Goal: Use online tool/utility: Use online tool/utility

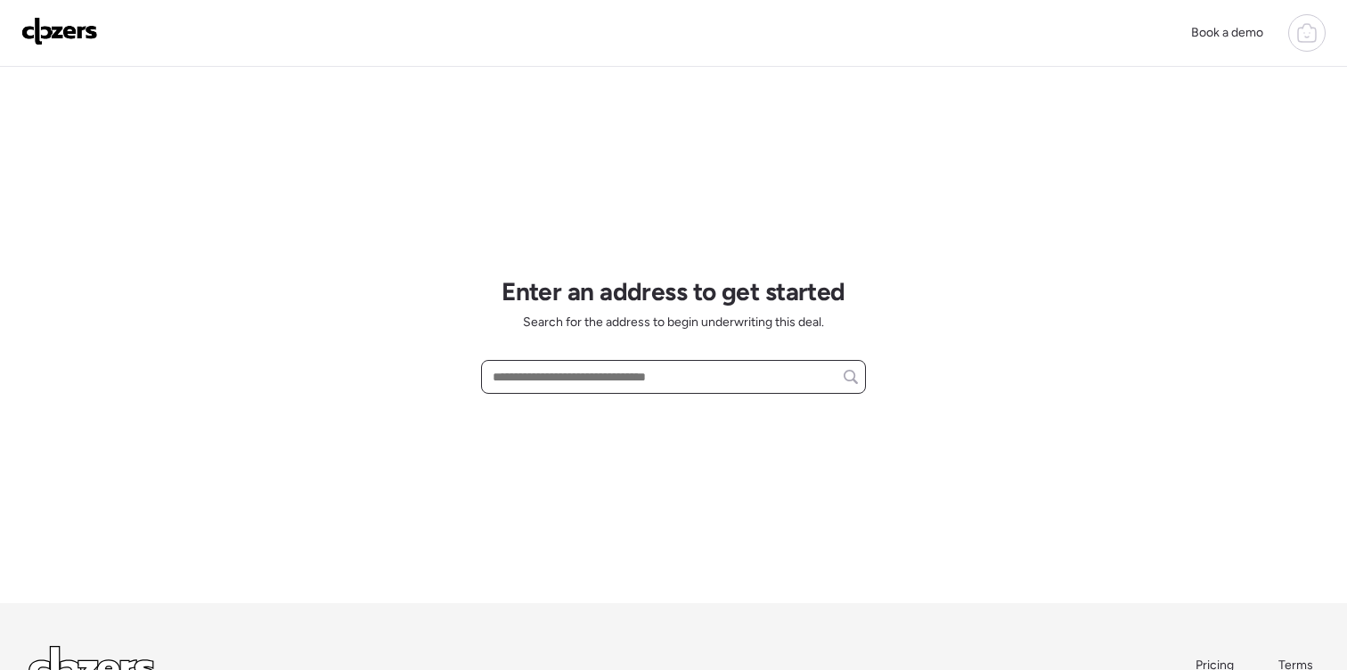
click at [634, 376] on input "text" at bounding box center [673, 376] width 369 height 25
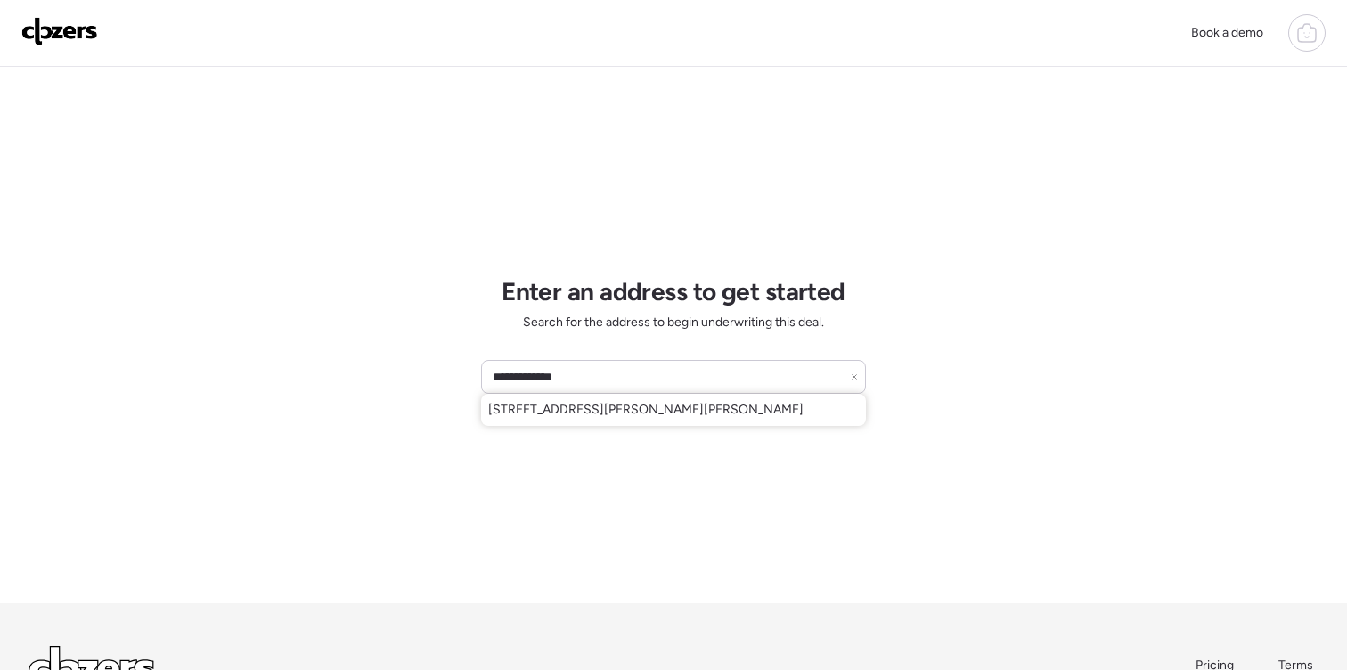
click at [697, 408] on span "[STREET_ADDRESS][PERSON_NAME][PERSON_NAME]" at bounding box center [645, 410] width 315 height 18
type input "**********"
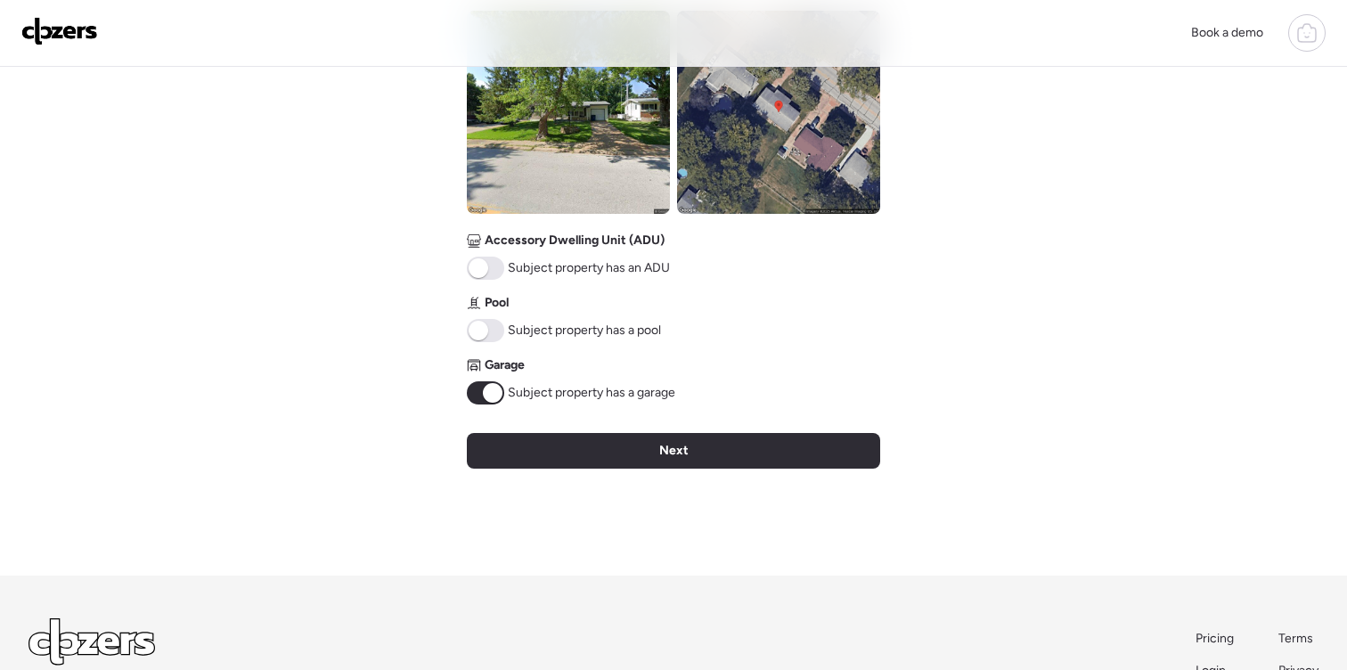
scroll to position [810, 0]
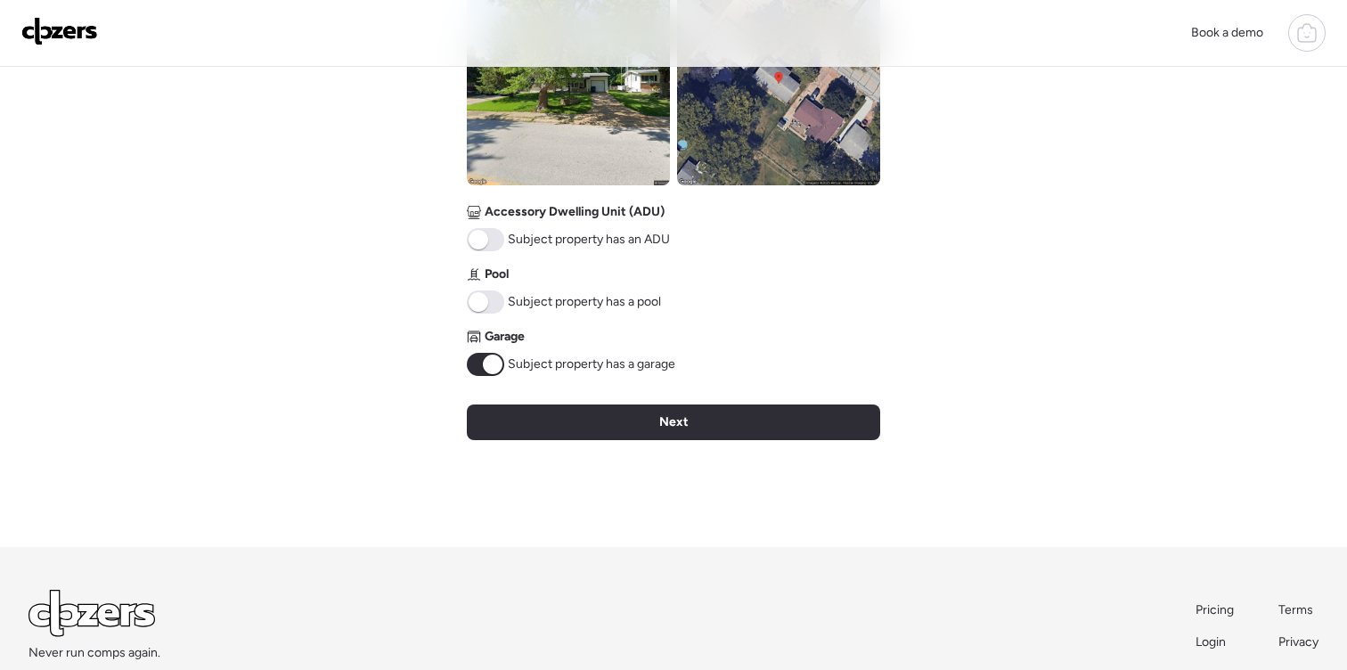
drag, startPoint x: 703, startPoint y: 357, endPoint x: 778, endPoint y: 358, distance: 74.8
click at [703, 405] on div "Next" at bounding box center [673, 423] width 413 height 36
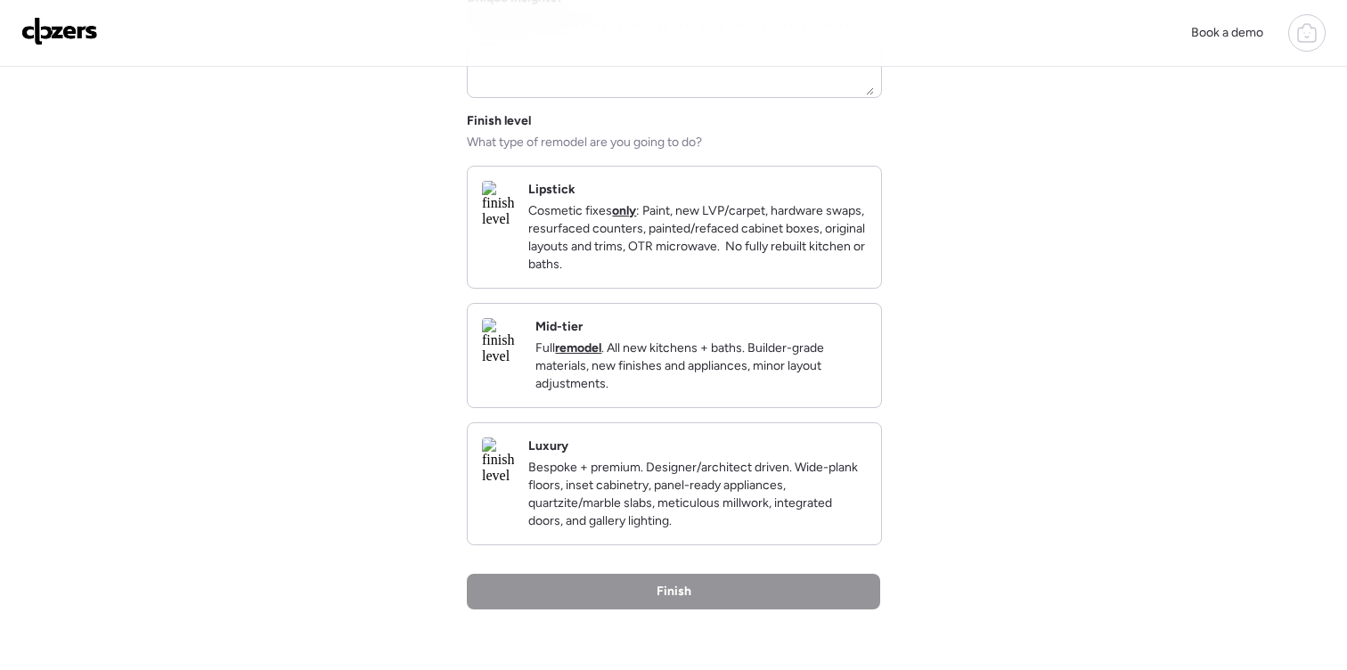
scroll to position [174, 0]
click at [639, 260] on p "Cosmetic fixes only : Paint, new LVP/carpet, hardware swaps, resurfaced counter…" at bounding box center [697, 239] width 339 height 71
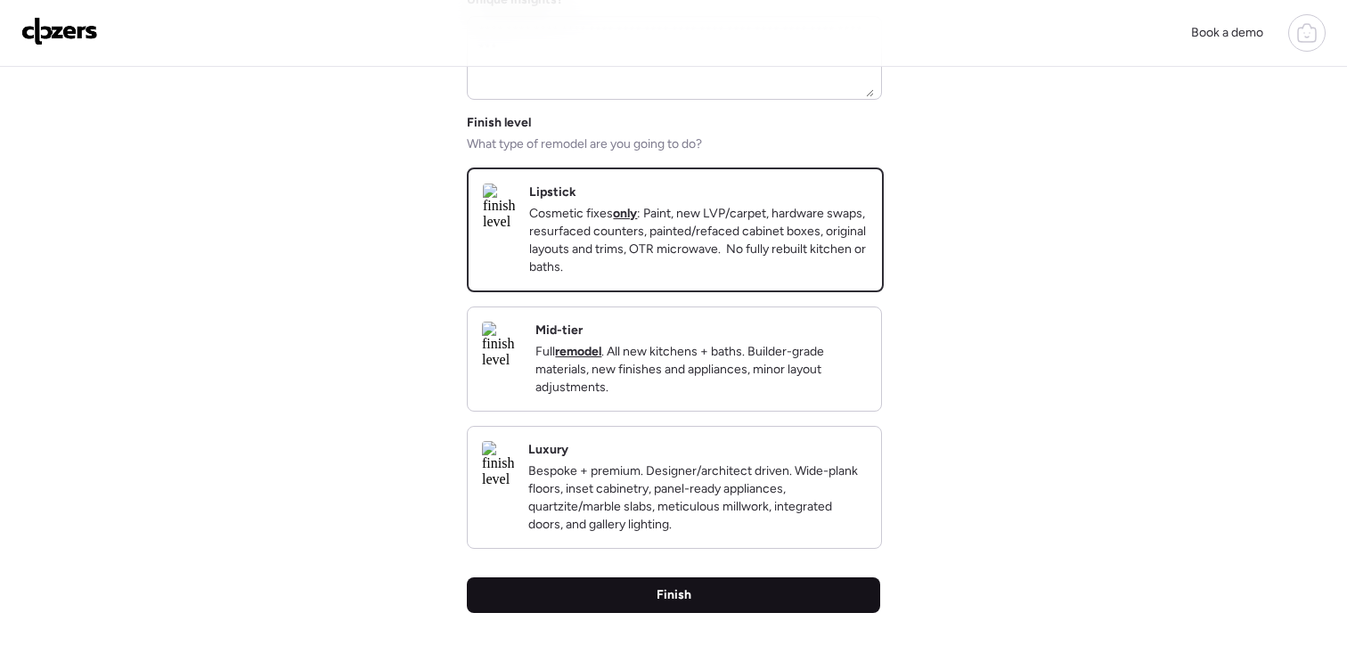
click at [795, 613] on div "Finish" at bounding box center [673, 595] width 413 height 36
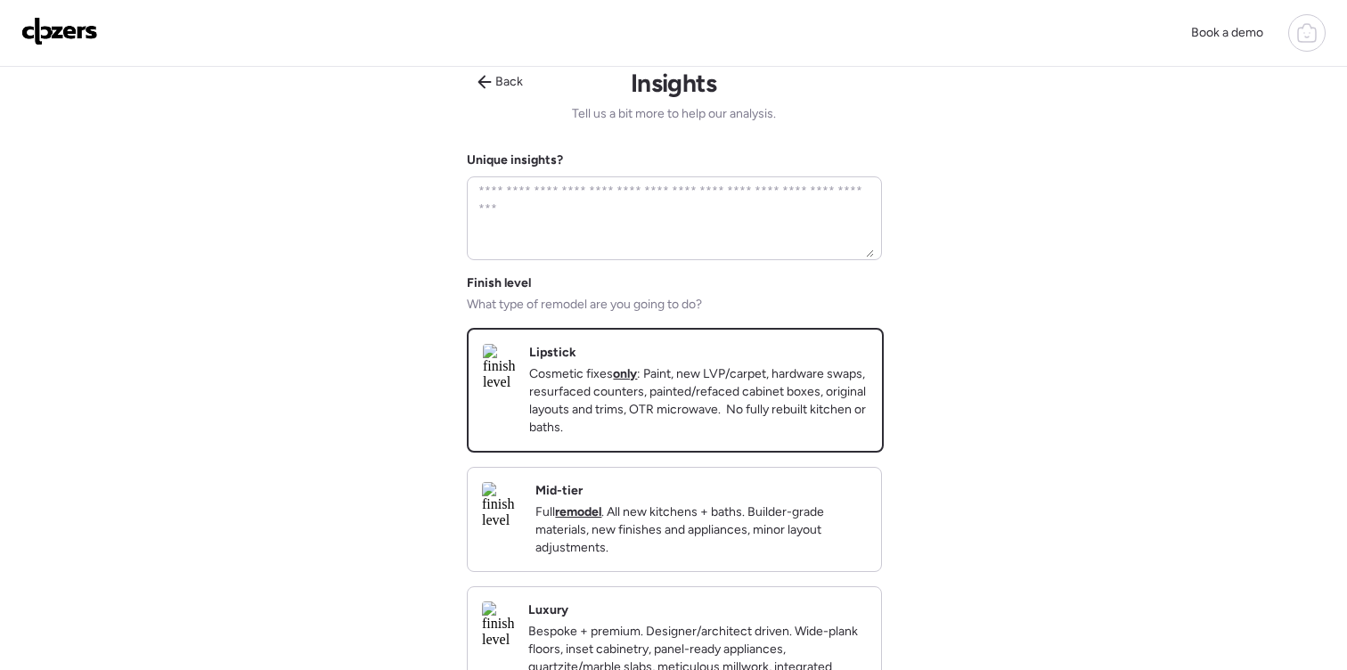
scroll to position [0, 0]
